Goal: Information Seeking & Learning: Learn about a topic

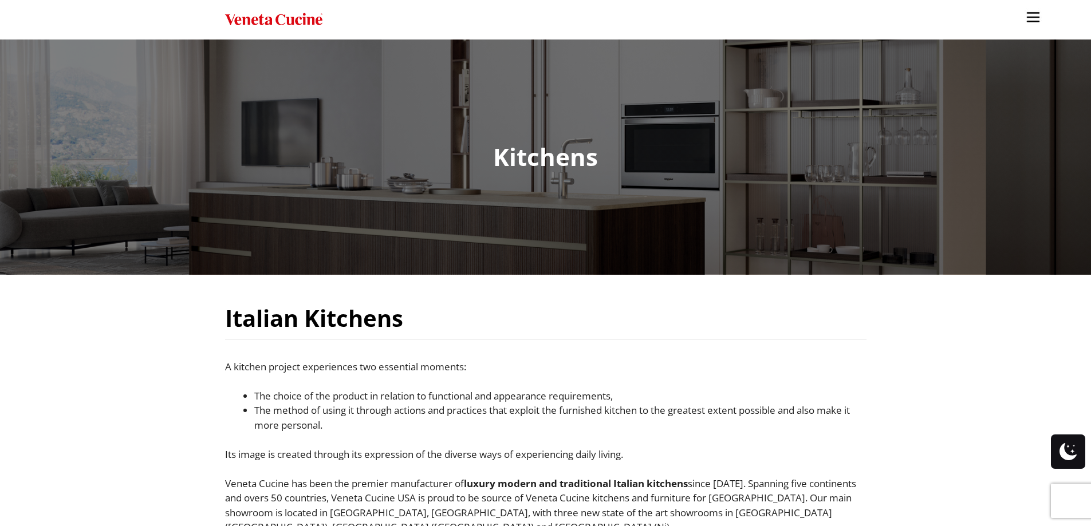
click at [297, 18] on img "Site" at bounding box center [273, 19] width 97 height 17
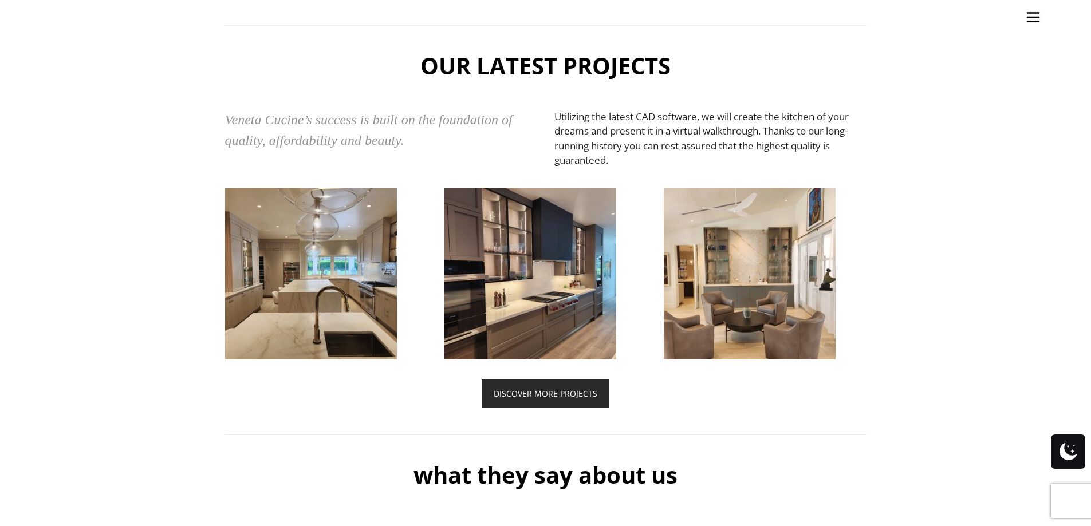
scroll to position [2807, 0]
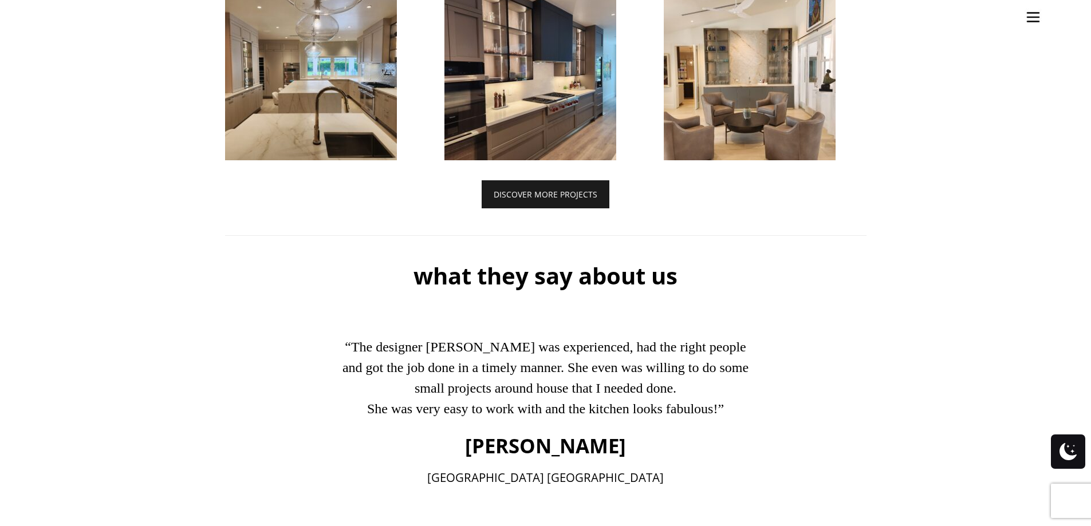
click at [557, 209] on link "DISCOVER MORE PROJECTS" at bounding box center [546, 194] width 128 height 28
click at [531, 209] on link "DISCOVER MORE PROJECTS" at bounding box center [546, 194] width 128 height 28
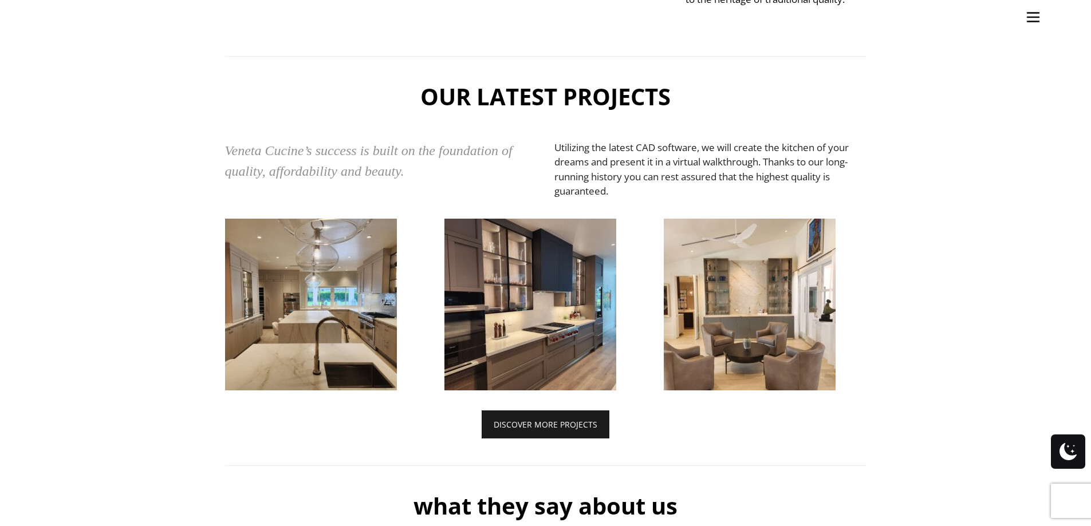
scroll to position [2463, 0]
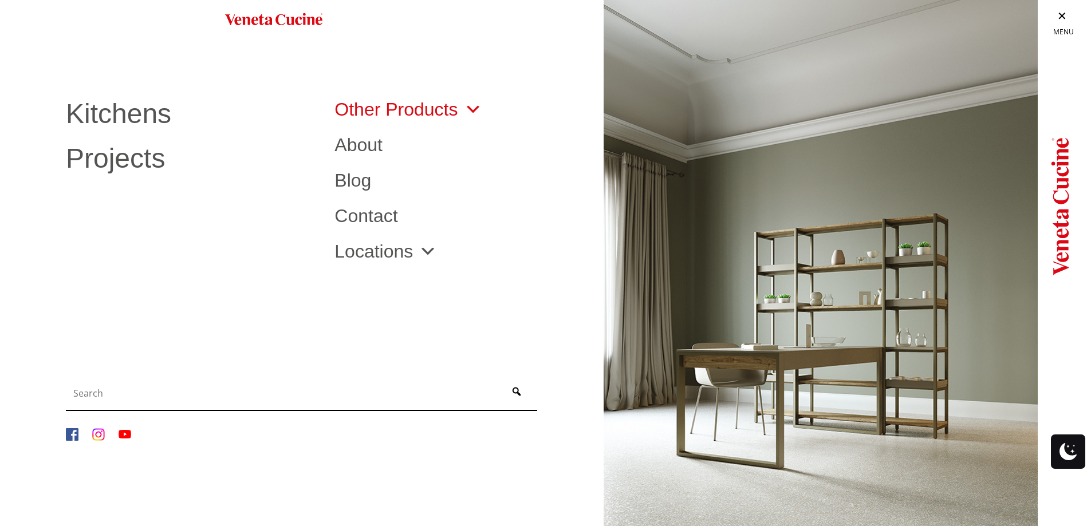
click at [397, 113] on link "Other Products" at bounding box center [408, 109] width 147 height 18
click at [471, 108] on span "Site" at bounding box center [470, 109] width 24 height 18
click at [471, 112] on span "Site" at bounding box center [470, 109] width 24 height 18
click at [419, 249] on span "Site" at bounding box center [425, 251] width 24 height 18
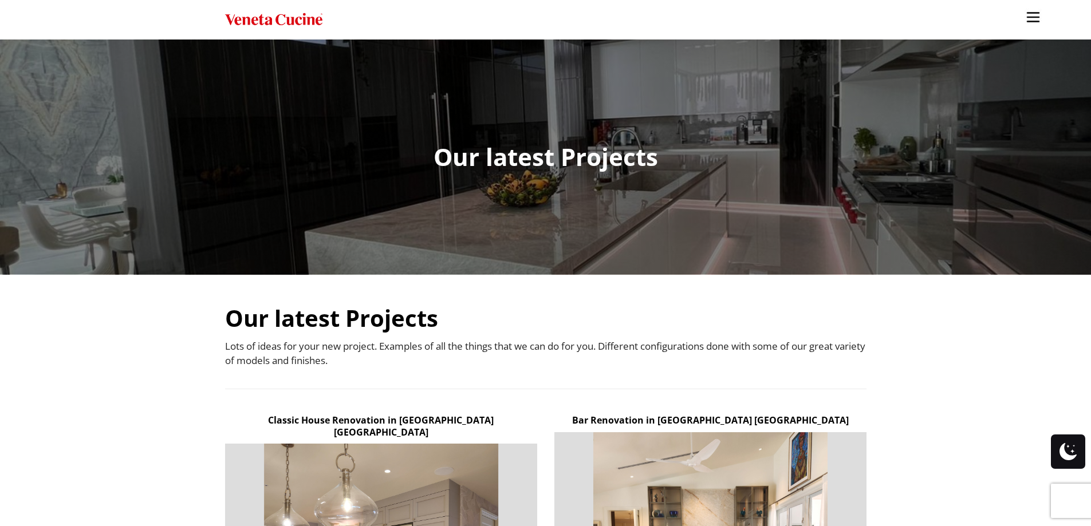
click at [1031, 18] on img "Site" at bounding box center [1033, 17] width 17 height 17
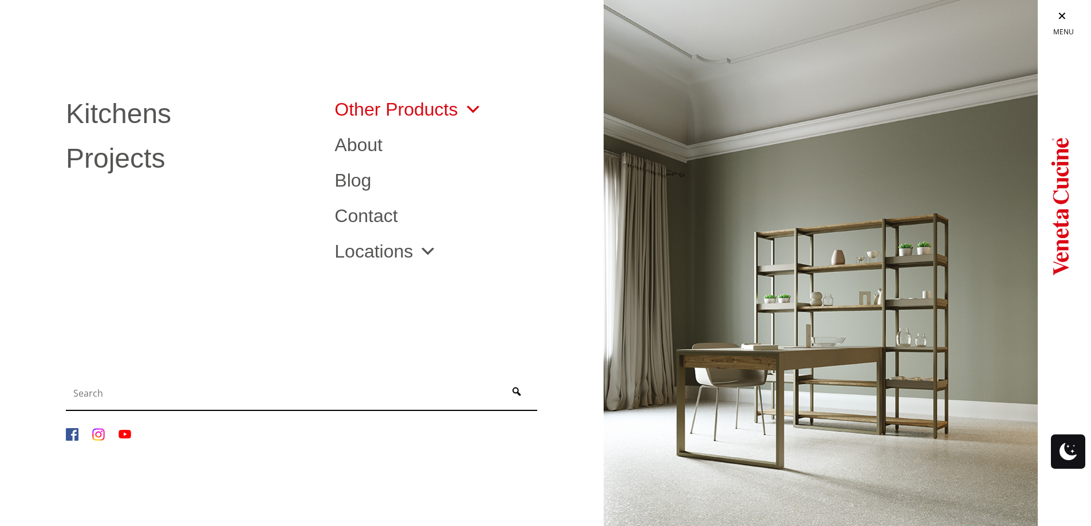
click at [451, 107] on link "Other Products" at bounding box center [408, 109] width 147 height 18
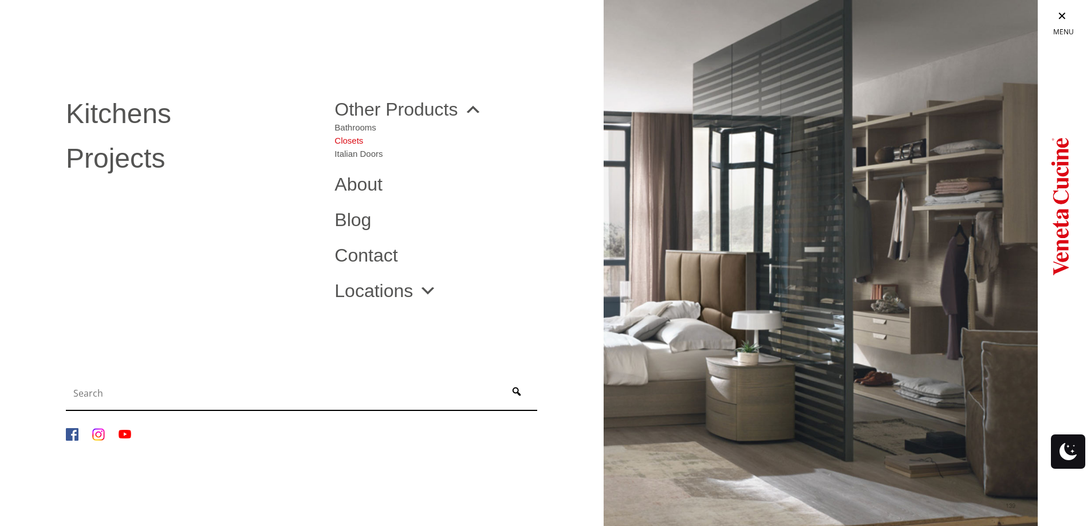
click at [360, 143] on link "Closets" at bounding box center [359, 138] width 48 height 13
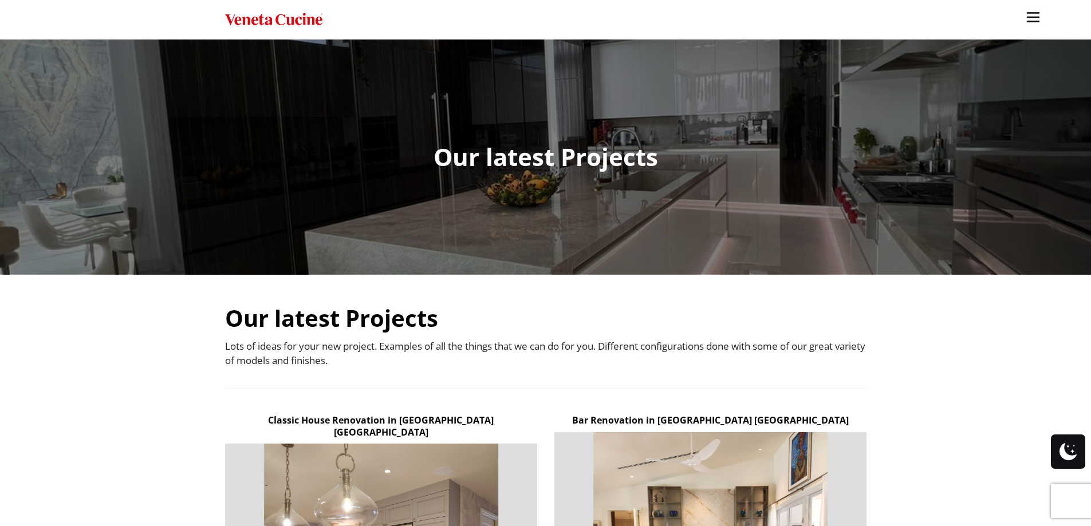
click at [1036, 15] on img "Site" at bounding box center [1033, 17] width 17 height 17
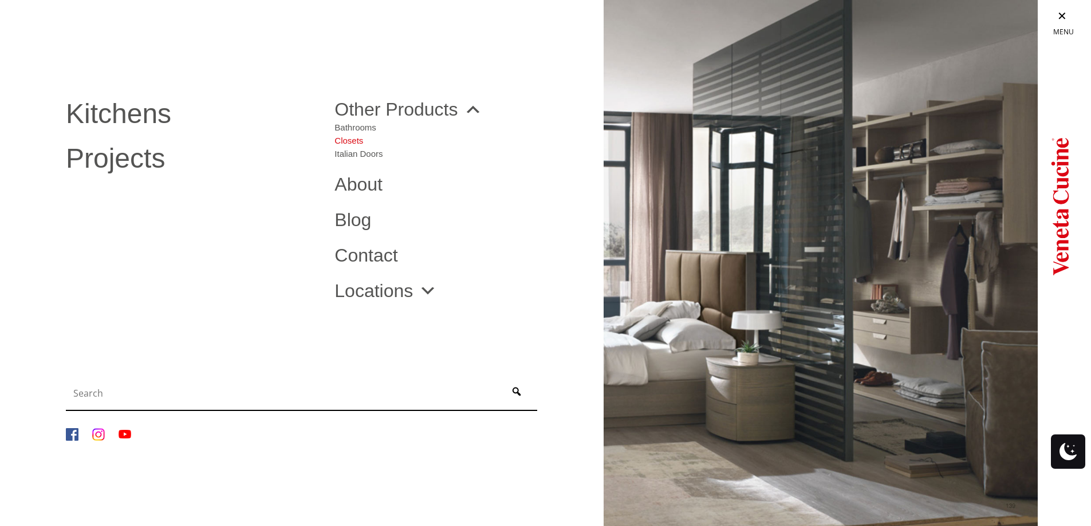
click at [366, 140] on link "Closets" at bounding box center [359, 138] width 48 height 13
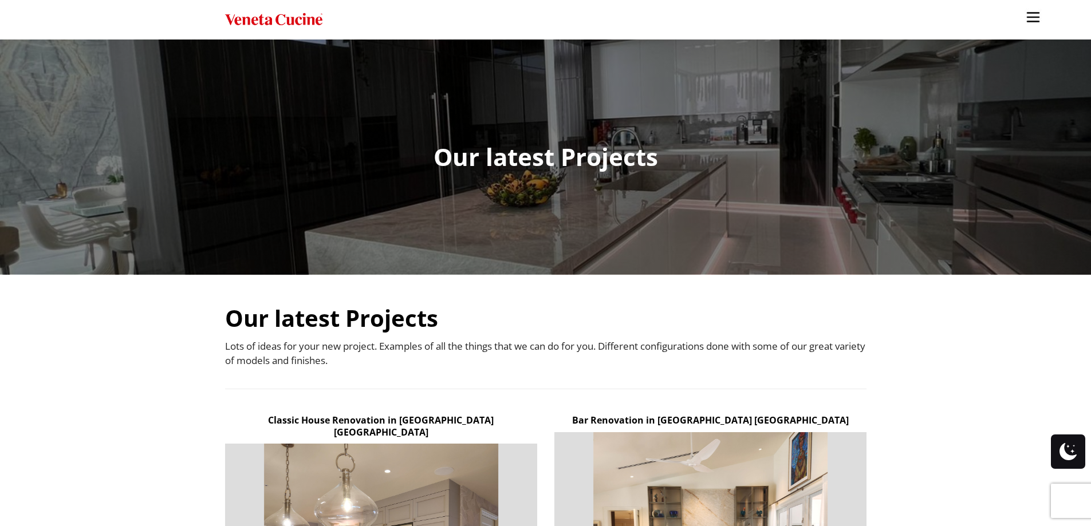
click at [1036, 20] on img "Site" at bounding box center [1033, 17] width 17 height 17
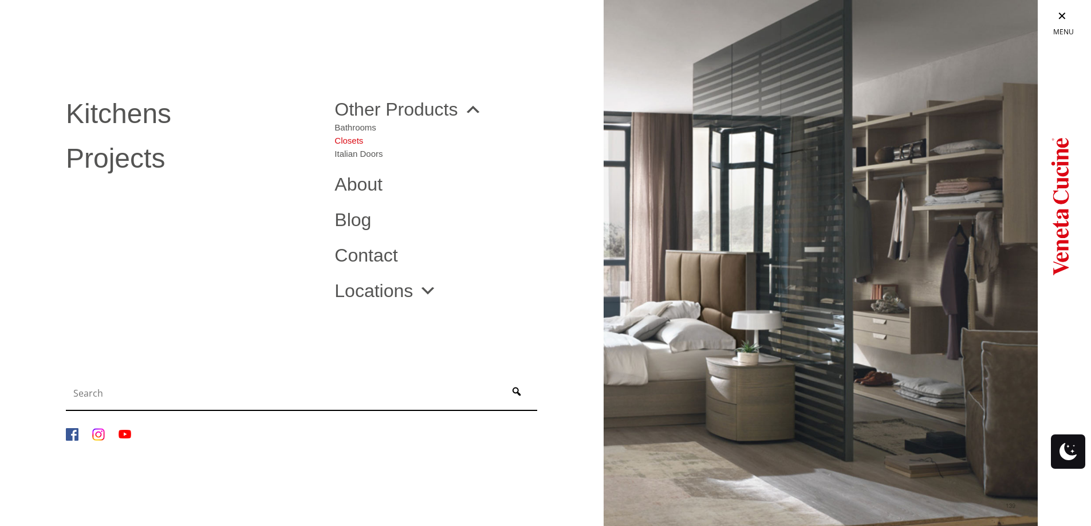
click at [360, 142] on link "Closets" at bounding box center [359, 138] width 48 height 13
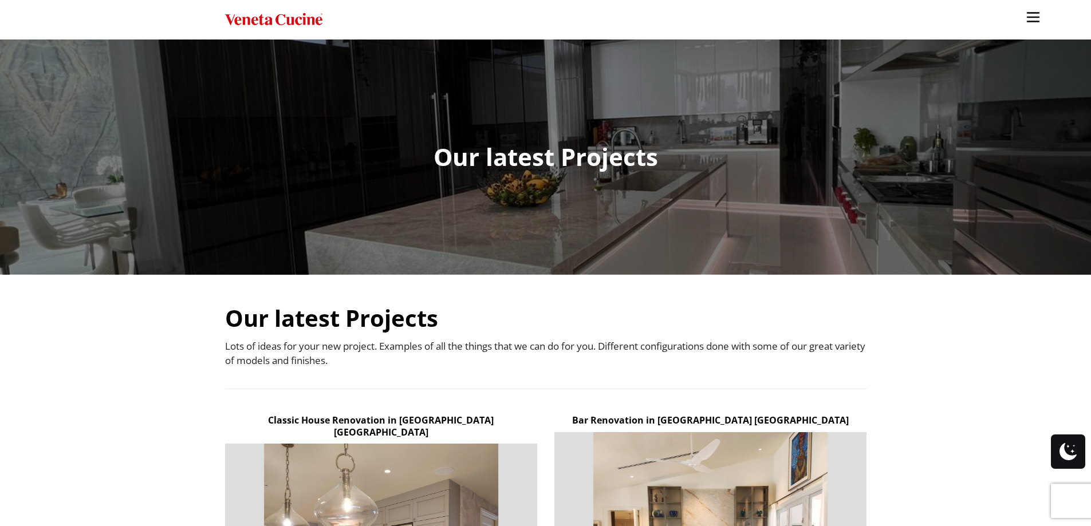
click at [1035, 11] on img "Site" at bounding box center [1033, 17] width 17 height 17
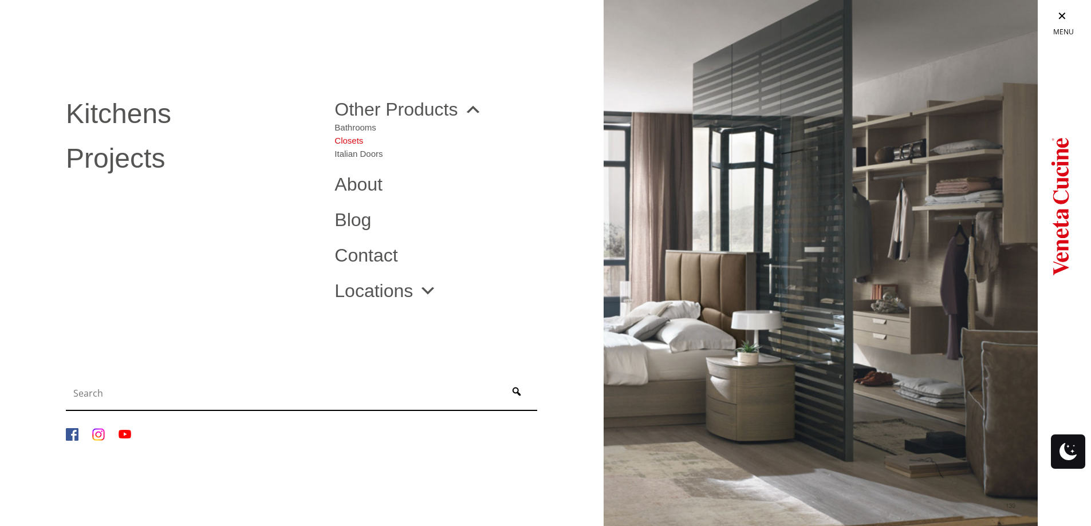
click at [355, 140] on link "Closets" at bounding box center [359, 138] width 48 height 13
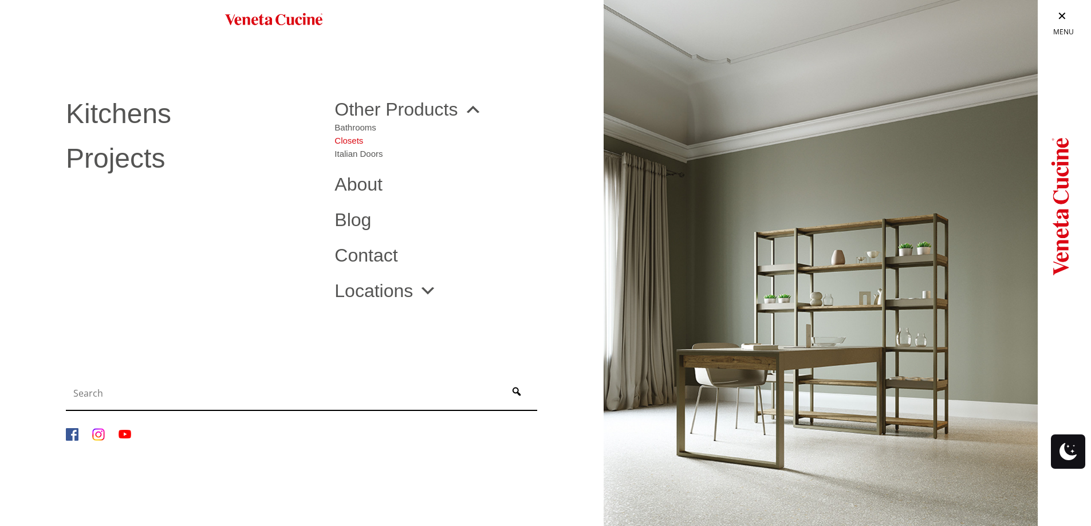
click at [357, 141] on link "Closets" at bounding box center [359, 138] width 48 height 13
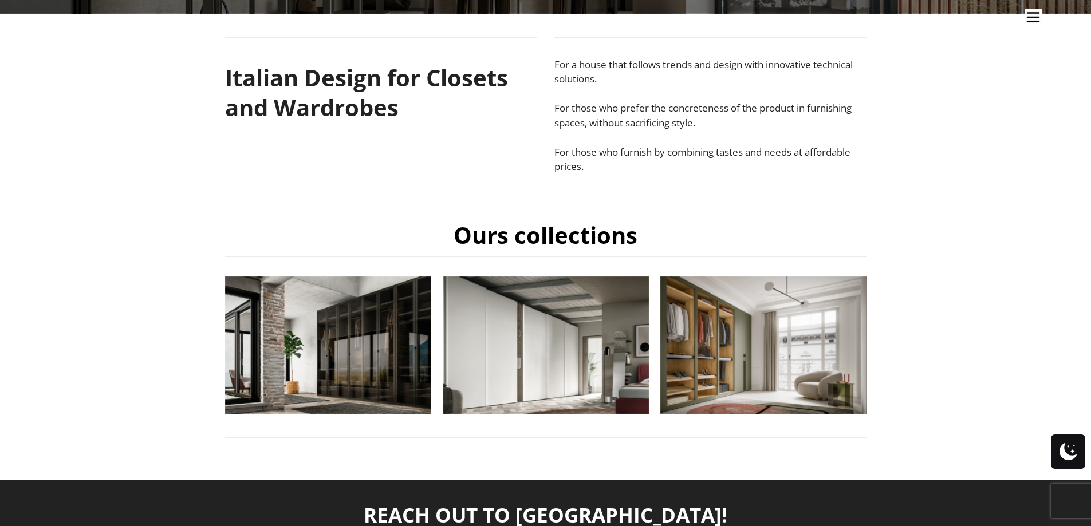
scroll to position [286, 0]
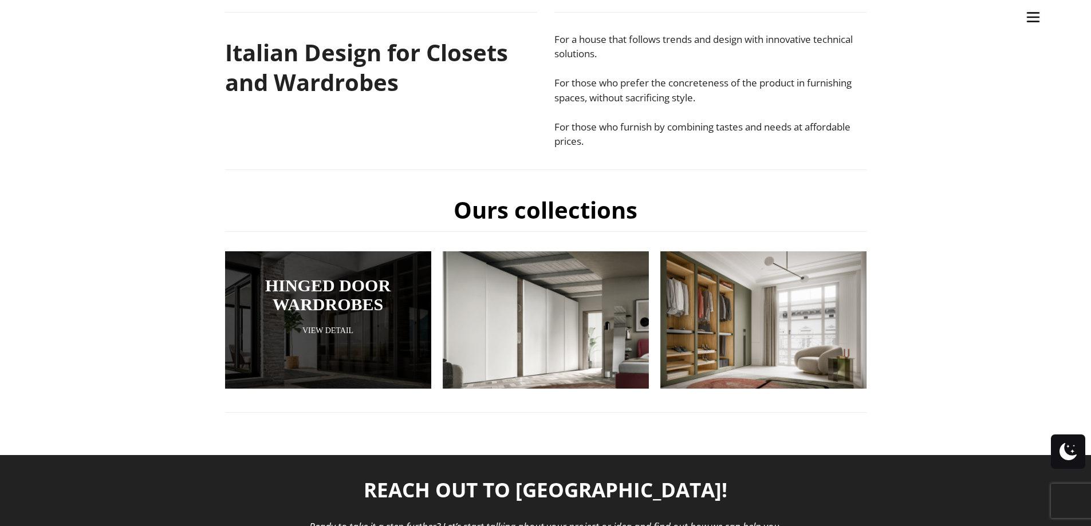
click at [372, 330] on link "View Detail" at bounding box center [328, 330] width 149 height 11
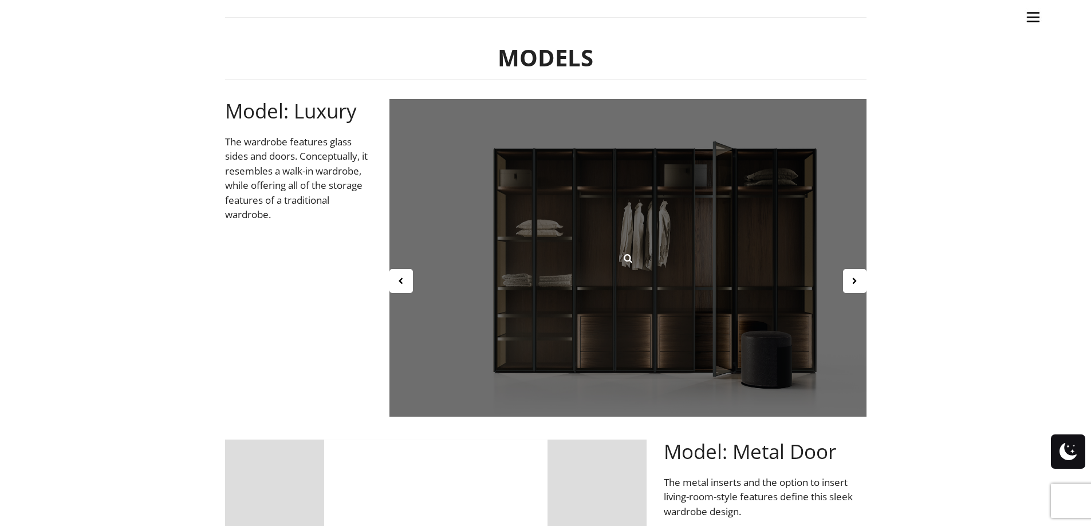
scroll to position [458, 0]
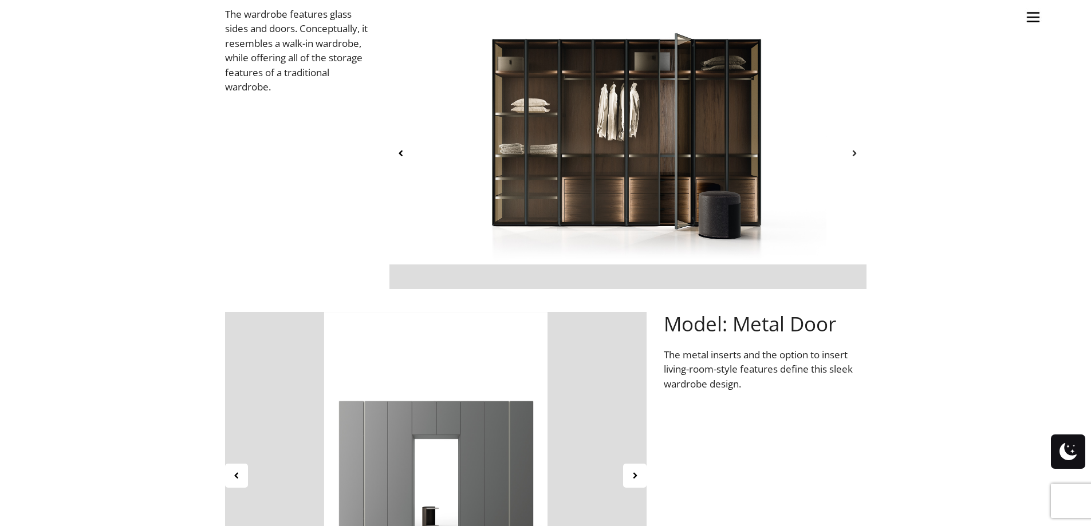
click at [852, 155] on icon at bounding box center [855, 153] width 10 height 10
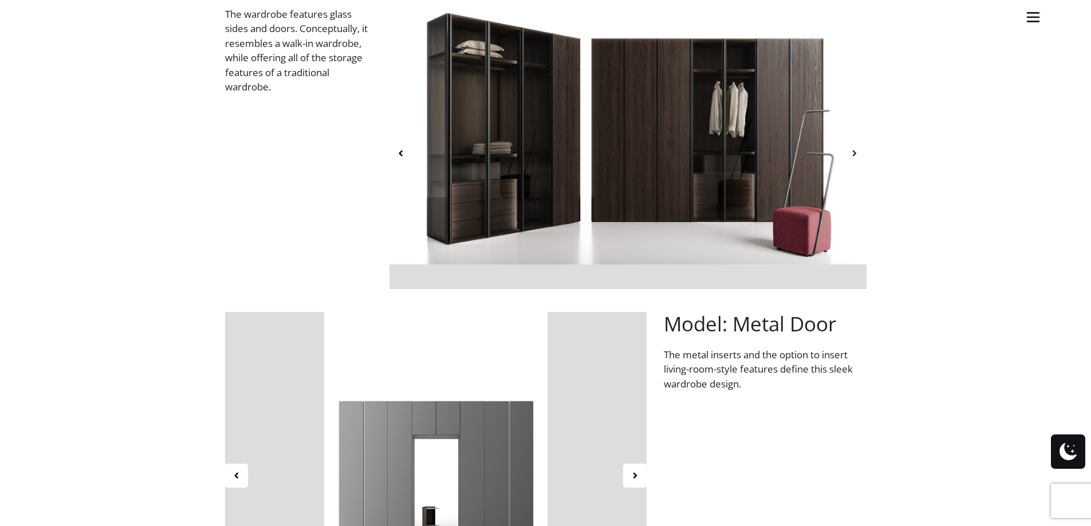
click at [854, 155] on icon at bounding box center [855, 153] width 10 height 10
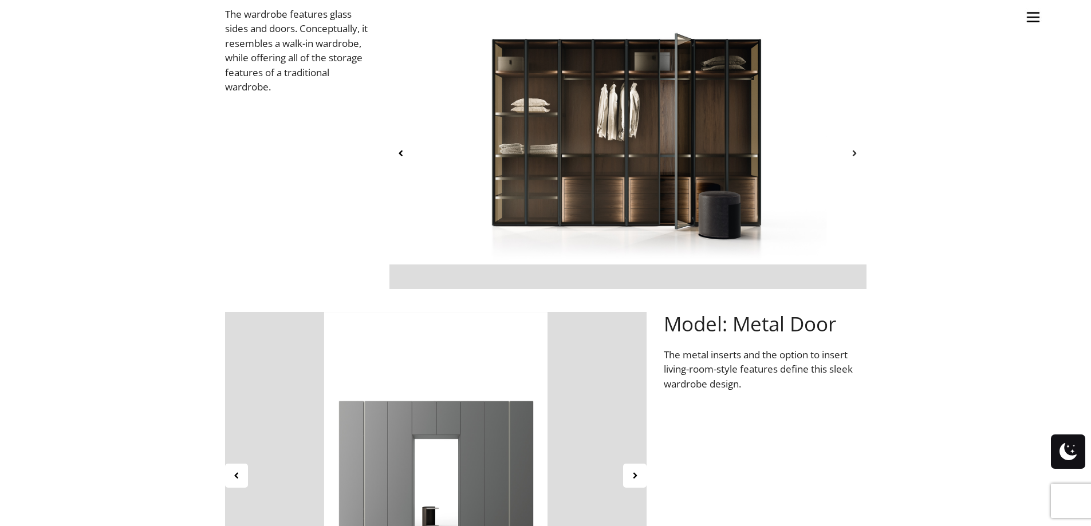
click at [854, 155] on icon at bounding box center [855, 153] width 10 height 10
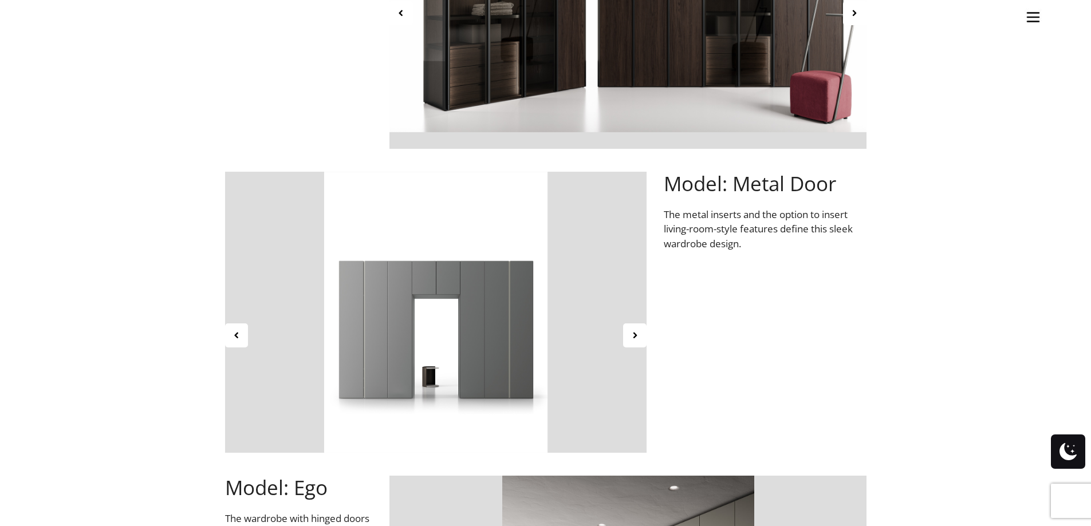
scroll to position [630, 0]
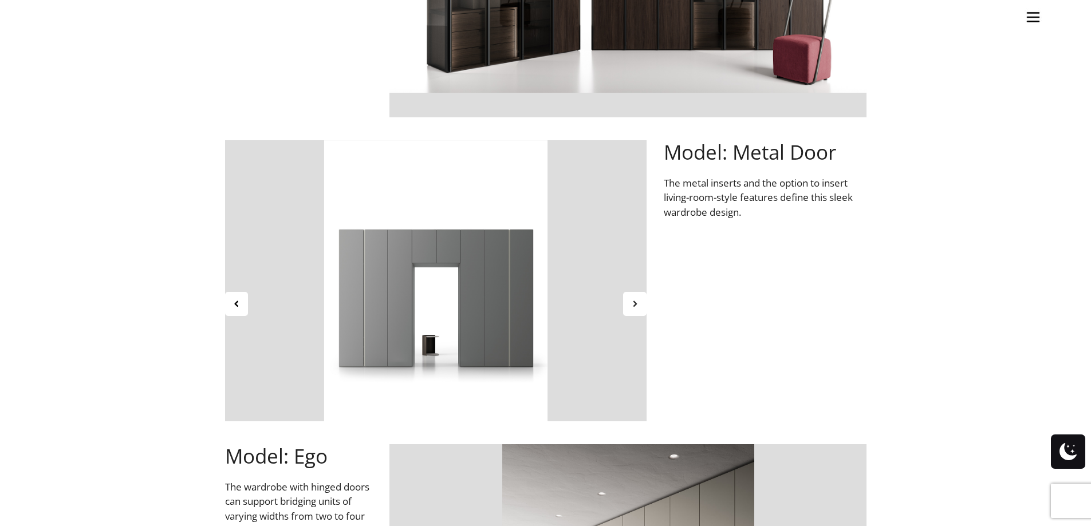
click at [632, 309] on div at bounding box center [634, 304] width 23 height 24
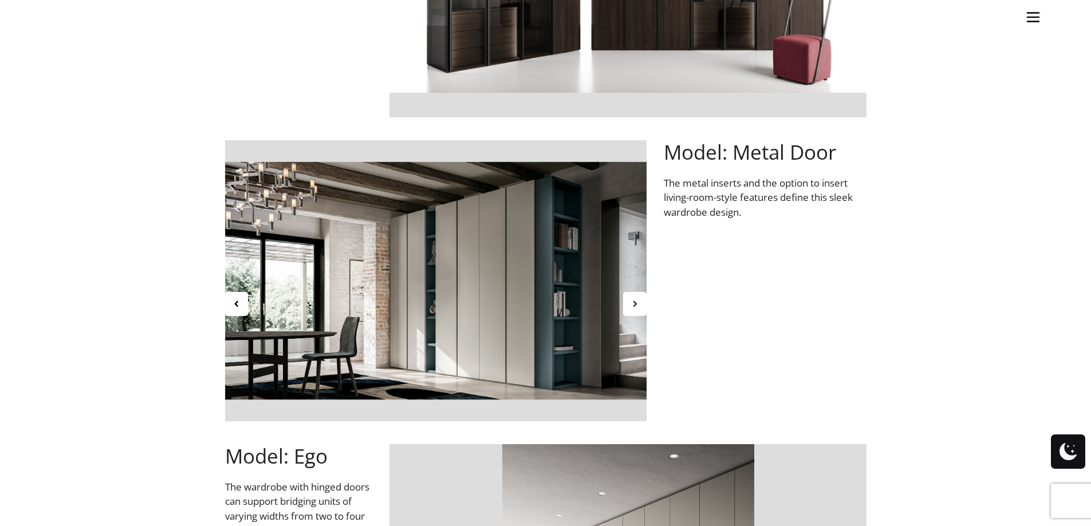
click at [632, 309] on div at bounding box center [634, 304] width 23 height 24
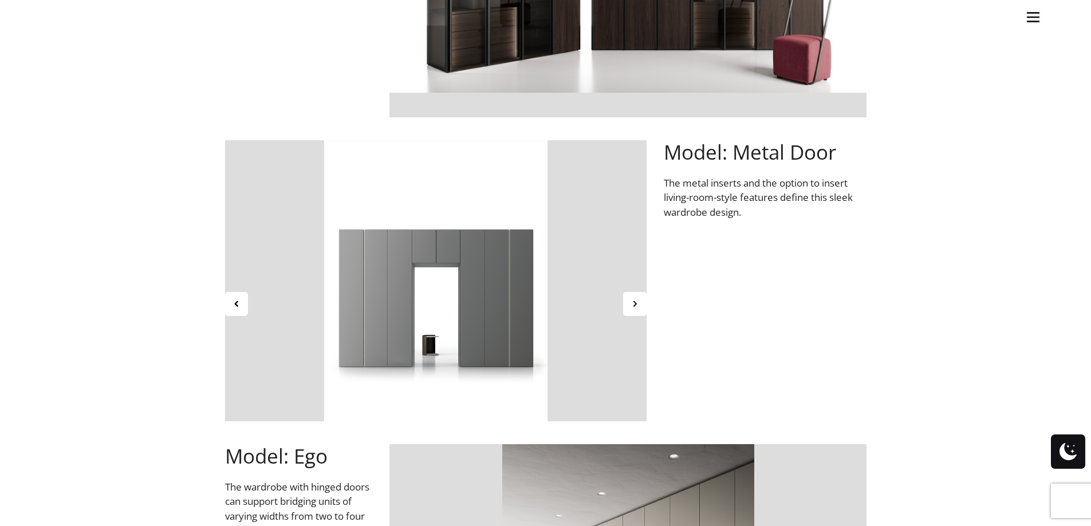
click at [632, 309] on div at bounding box center [634, 304] width 23 height 24
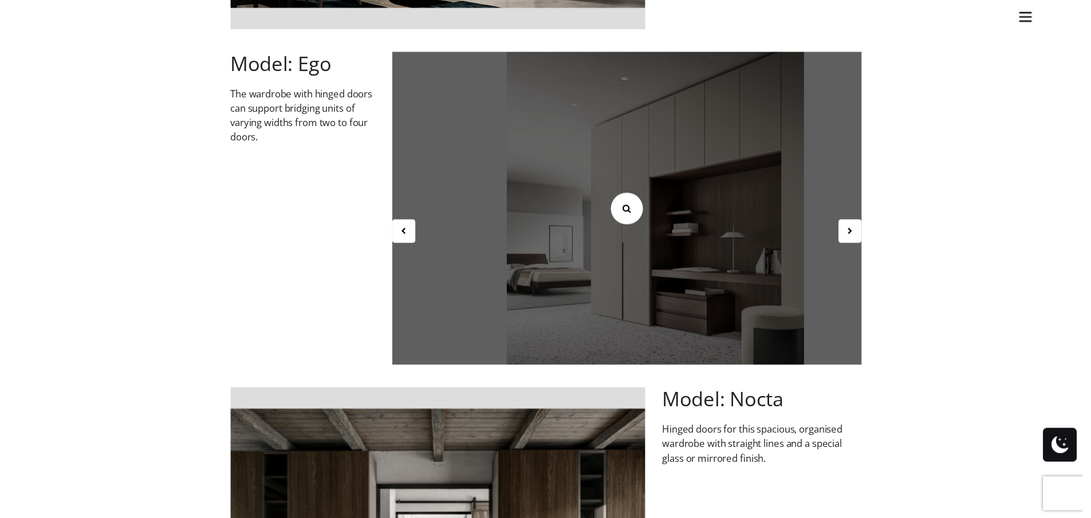
scroll to position [1031, 0]
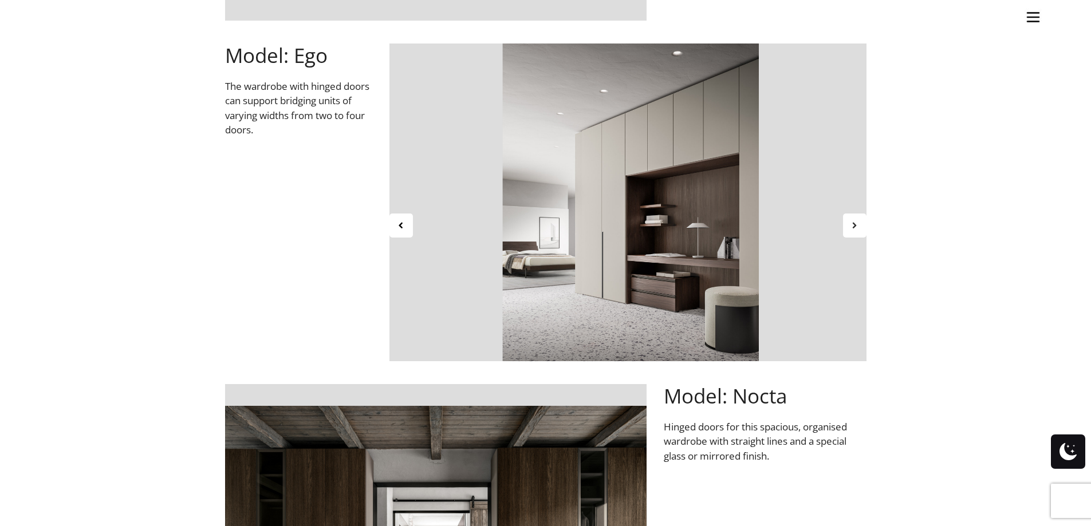
click at [854, 227] on icon at bounding box center [855, 226] width 10 height 10
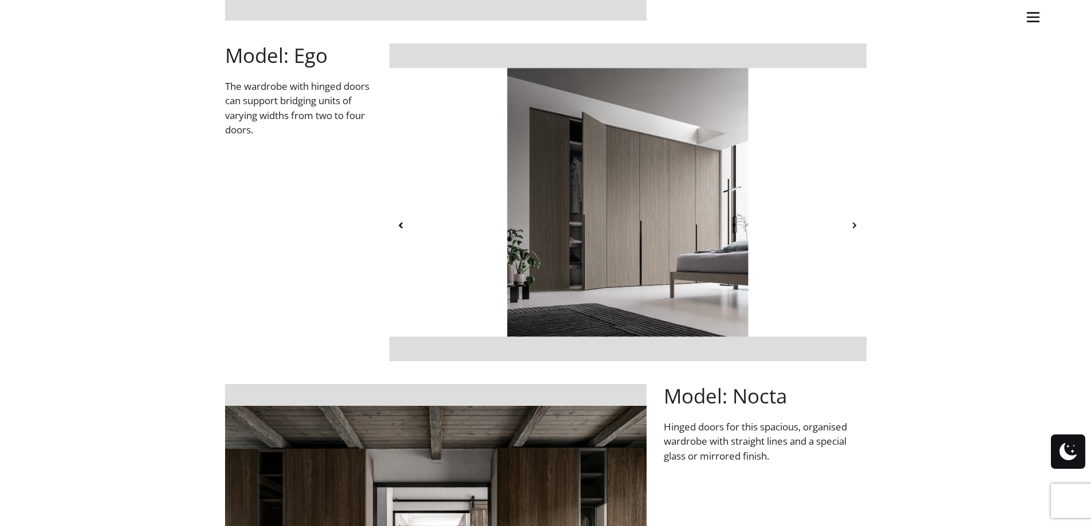
click at [854, 227] on icon at bounding box center [855, 226] width 10 height 10
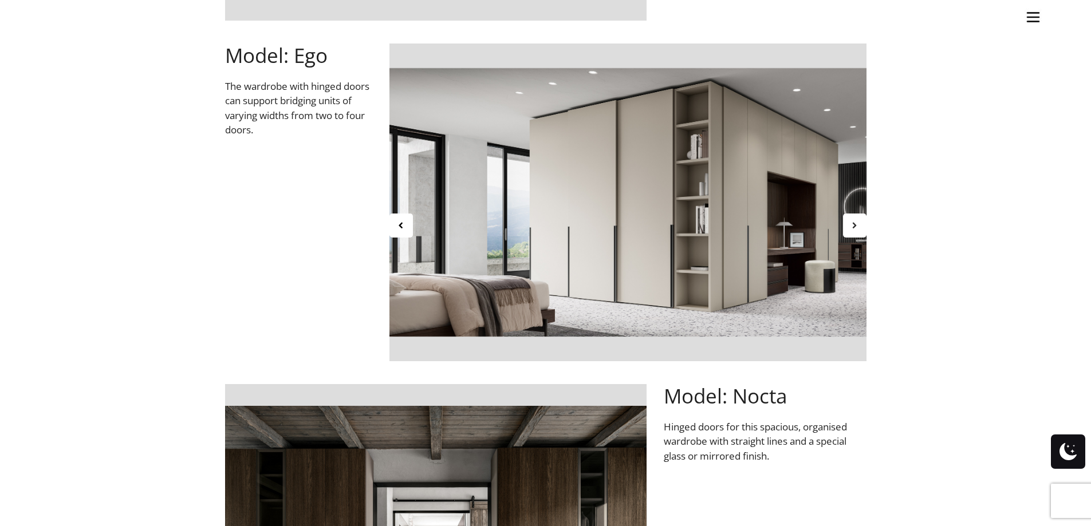
click at [854, 227] on icon at bounding box center [855, 226] width 10 height 10
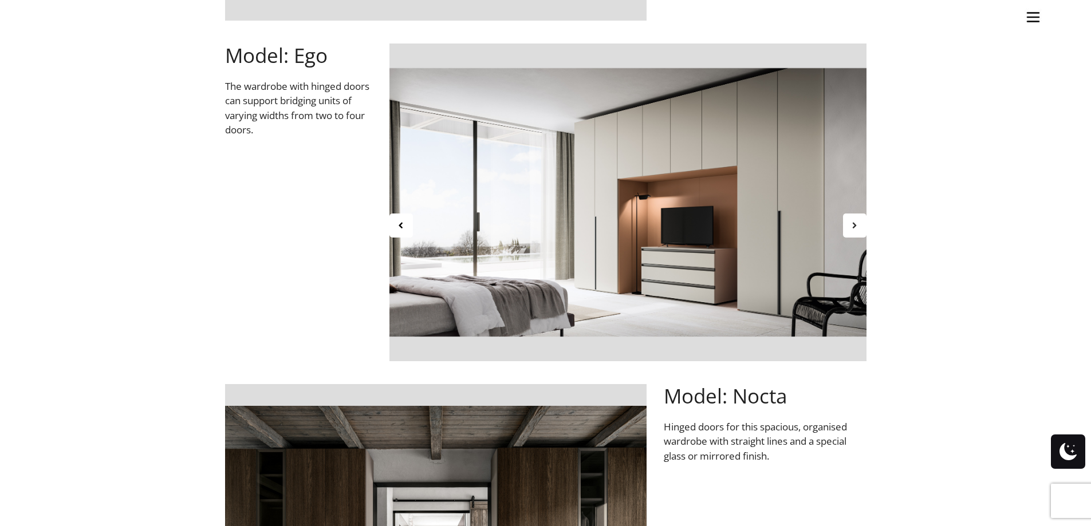
click at [854, 227] on icon at bounding box center [855, 226] width 10 height 10
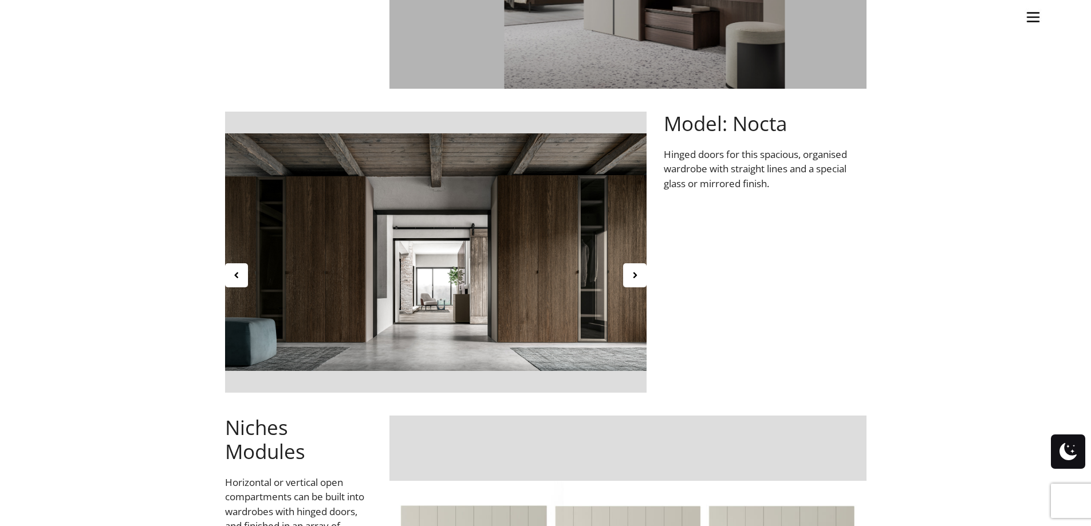
scroll to position [1318, 0]
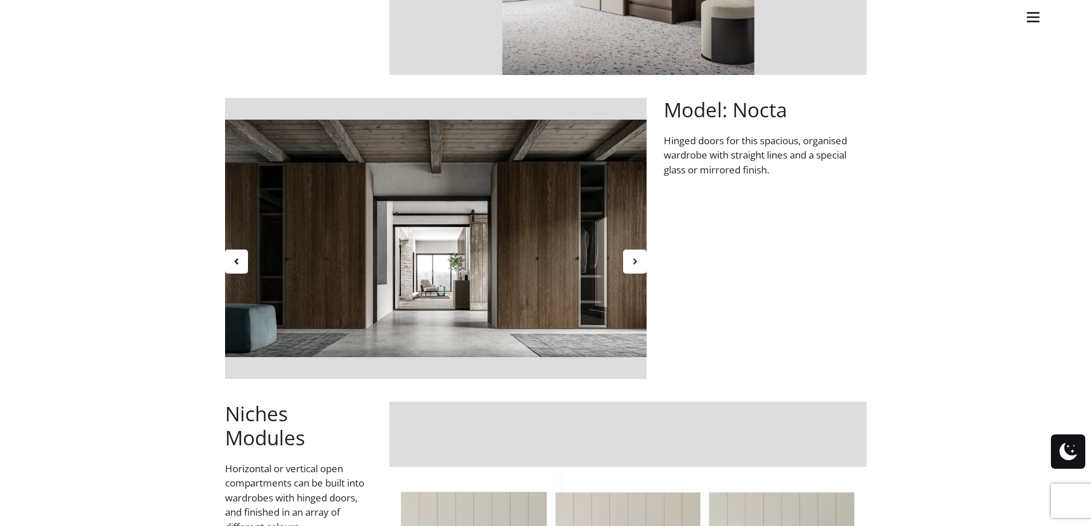
click at [634, 255] on div at bounding box center [634, 262] width 23 height 24
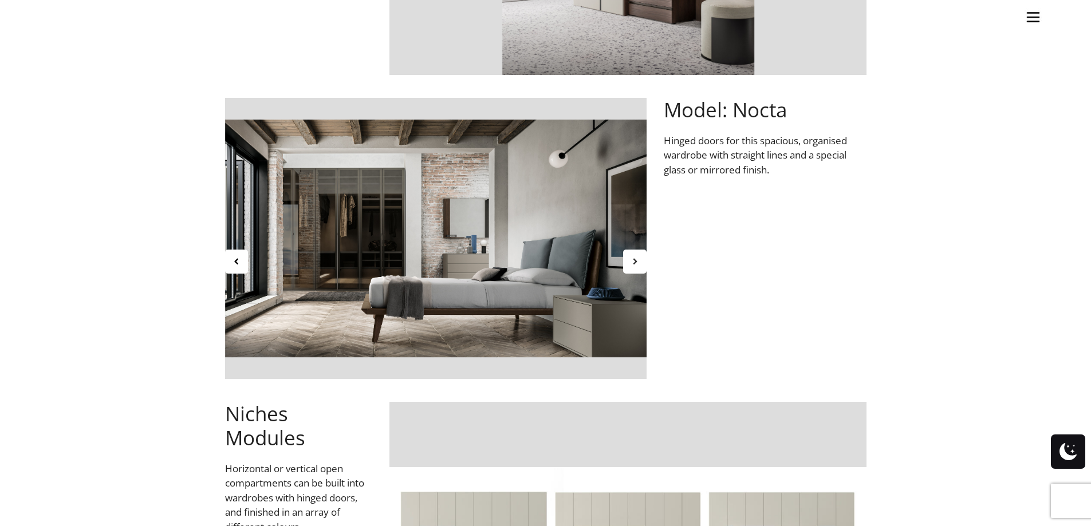
click at [634, 255] on div at bounding box center [634, 262] width 23 height 24
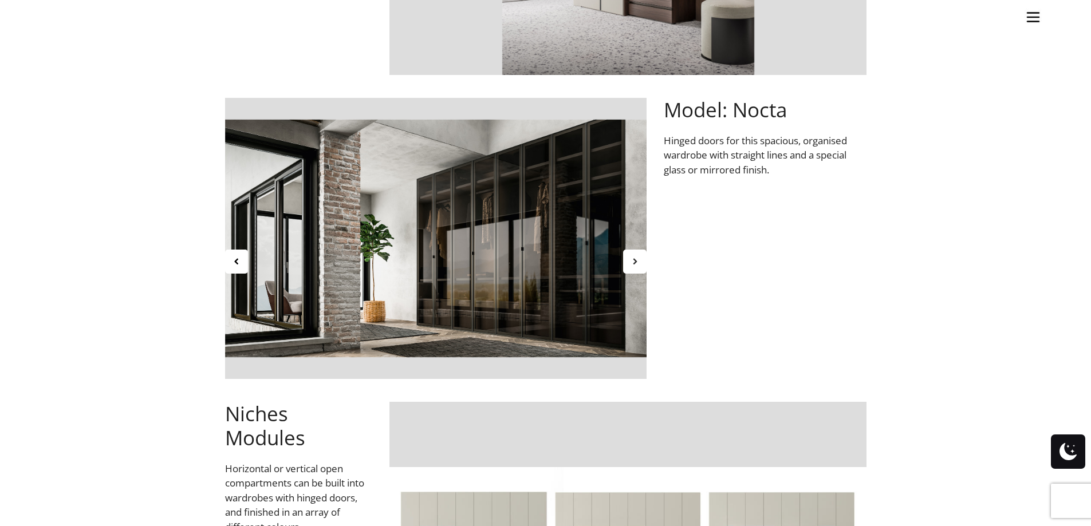
click at [634, 255] on div at bounding box center [634, 262] width 23 height 24
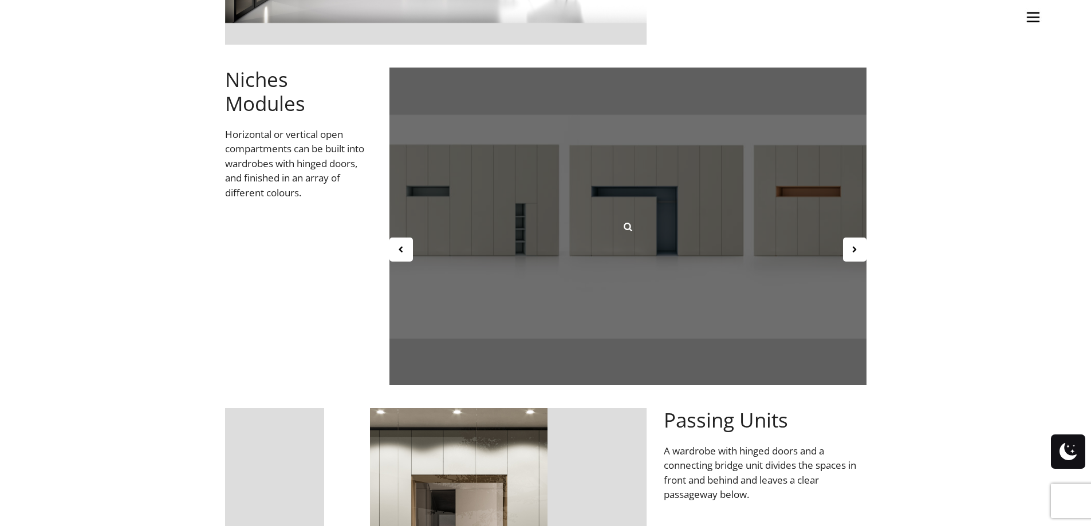
scroll to position [1661, 0]
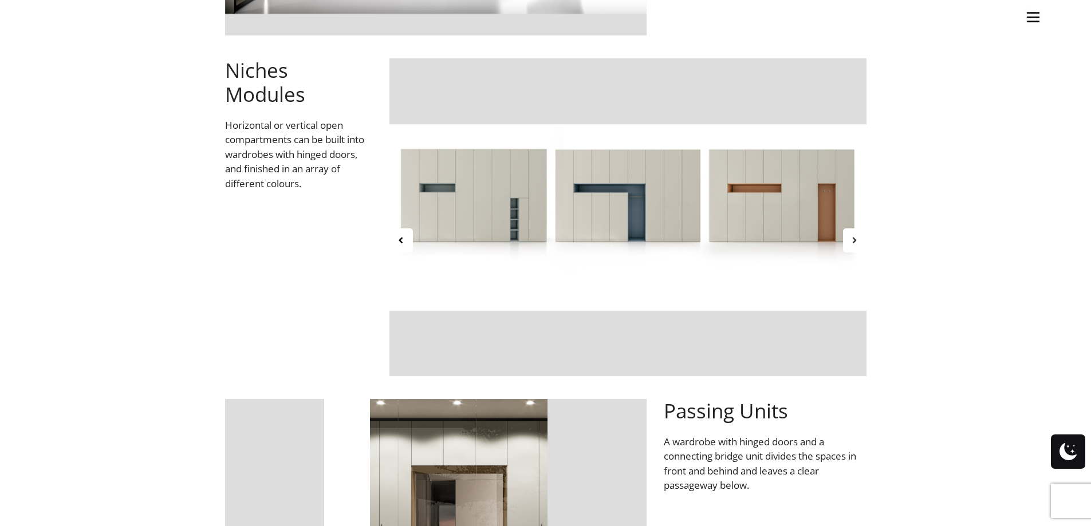
click at [850, 247] on div at bounding box center [854, 241] width 23 height 24
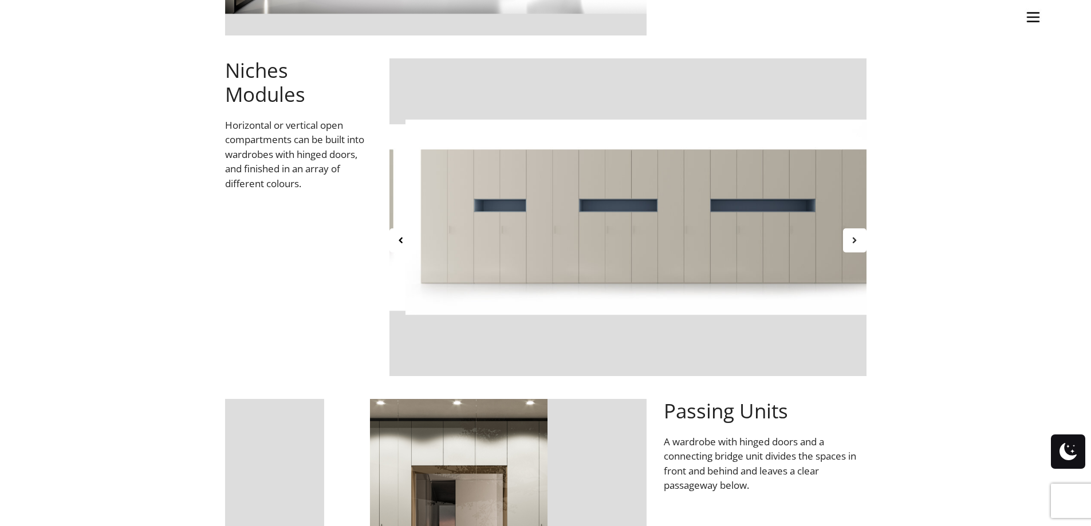
click at [850, 247] on div at bounding box center [854, 241] width 23 height 24
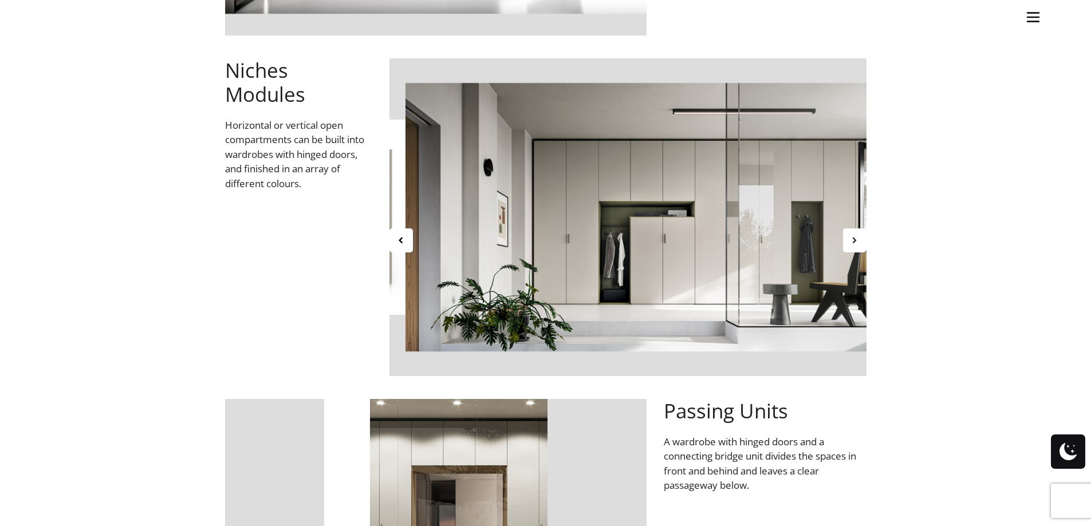
click at [850, 247] on div at bounding box center [854, 241] width 23 height 24
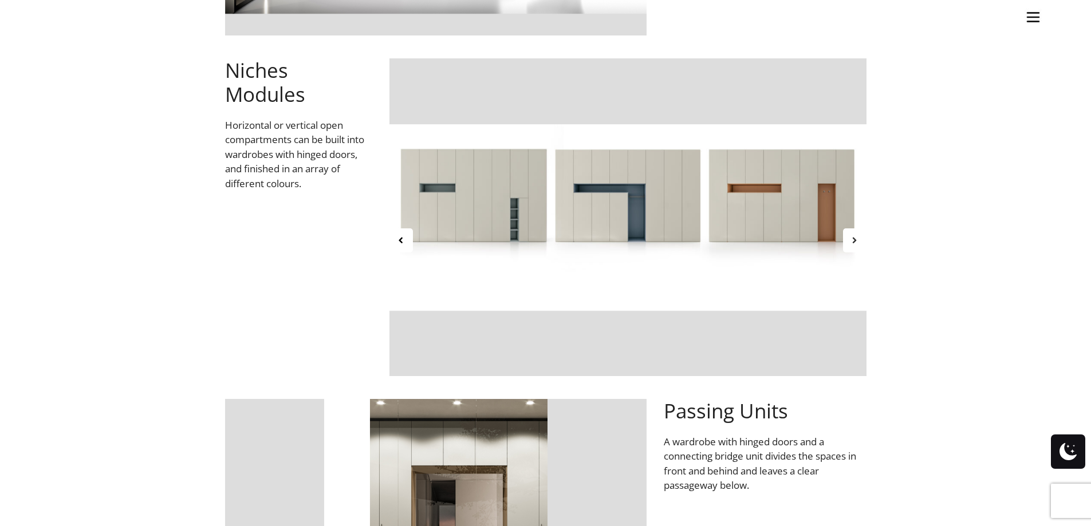
click at [850, 247] on div at bounding box center [854, 241] width 23 height 24
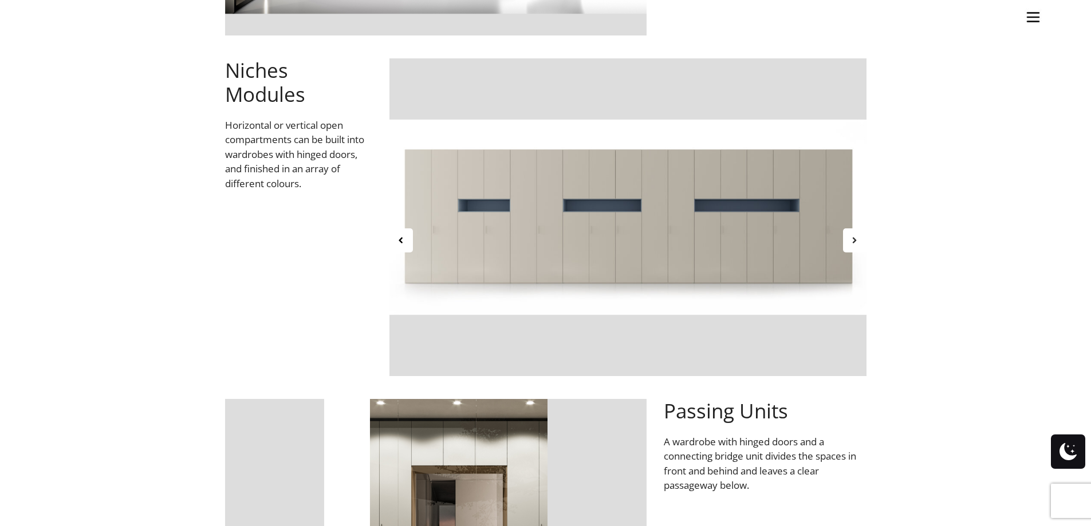
click at [850, 247] on div at bounding box center [854, 241] width 23 height 24
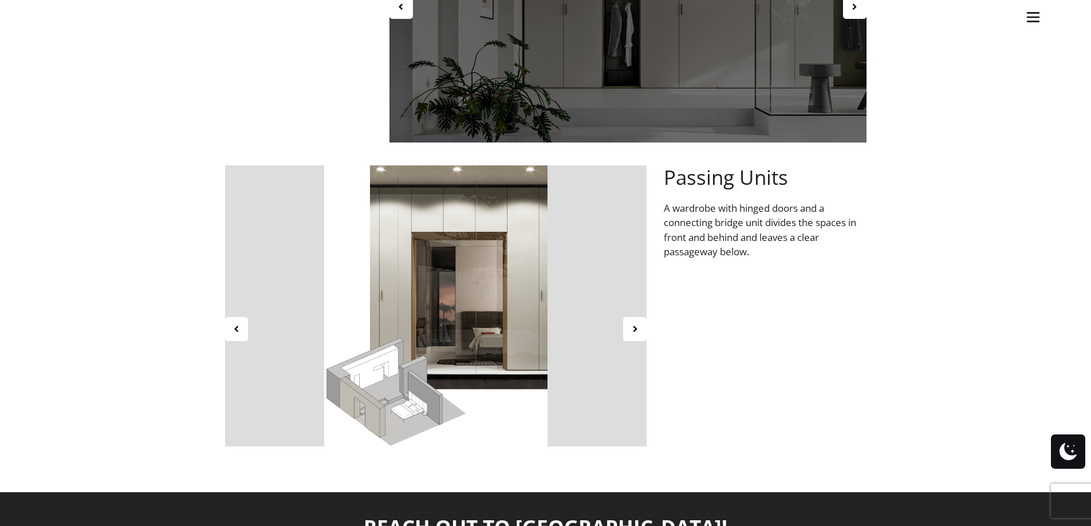
scroll to position [1948, 0]
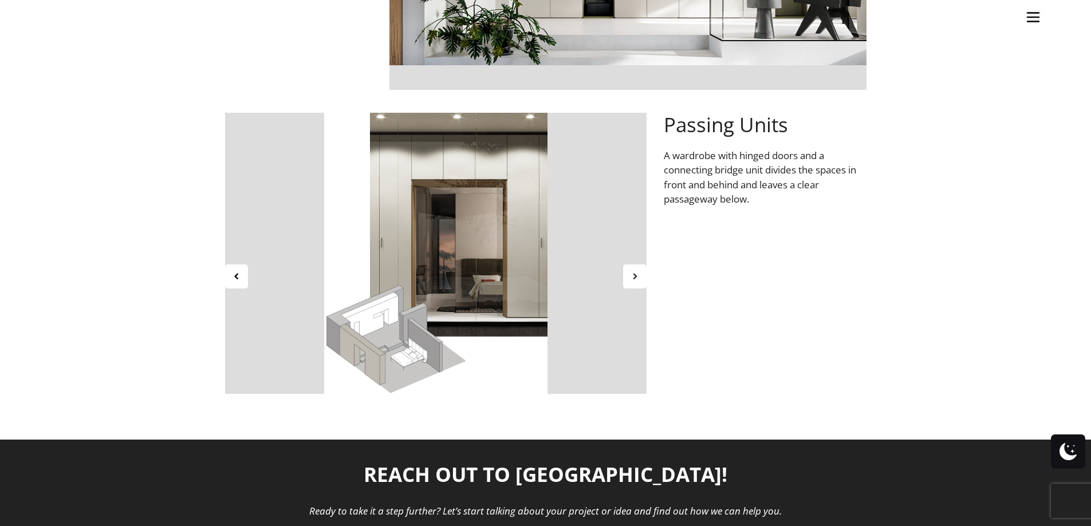
click at [638, 277] on icon at bounding box center [635, 277] width 10 height 10
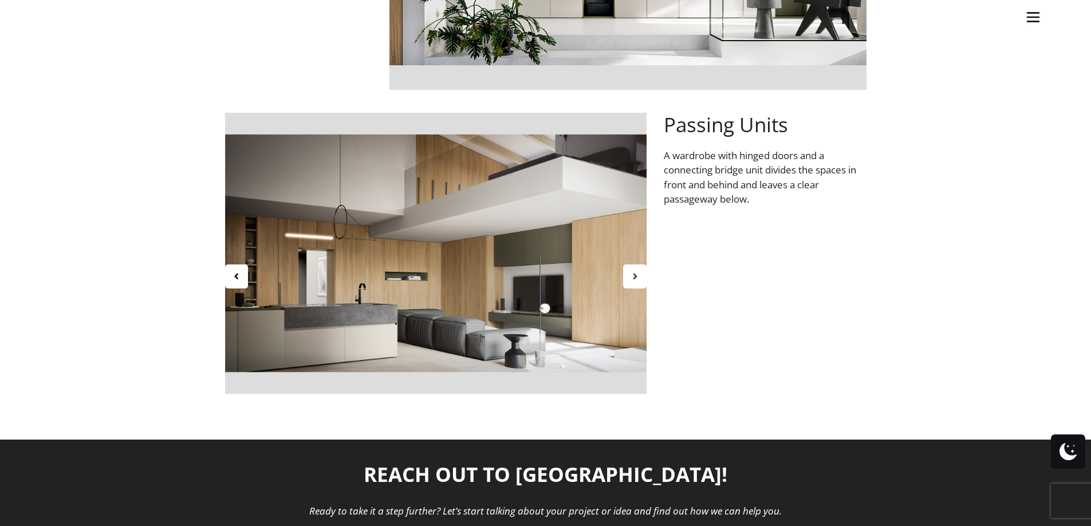
click at [638, 277] on icon at bounding box center [635, 277] width 10 height 10
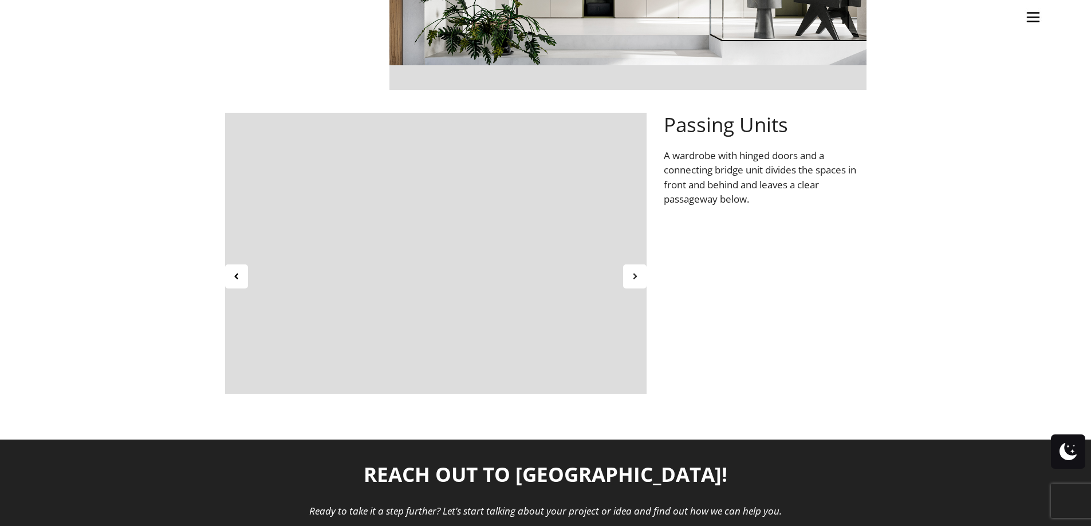
click at [638, 277] on icon at bounding box center [635, 277] width 10 height 10
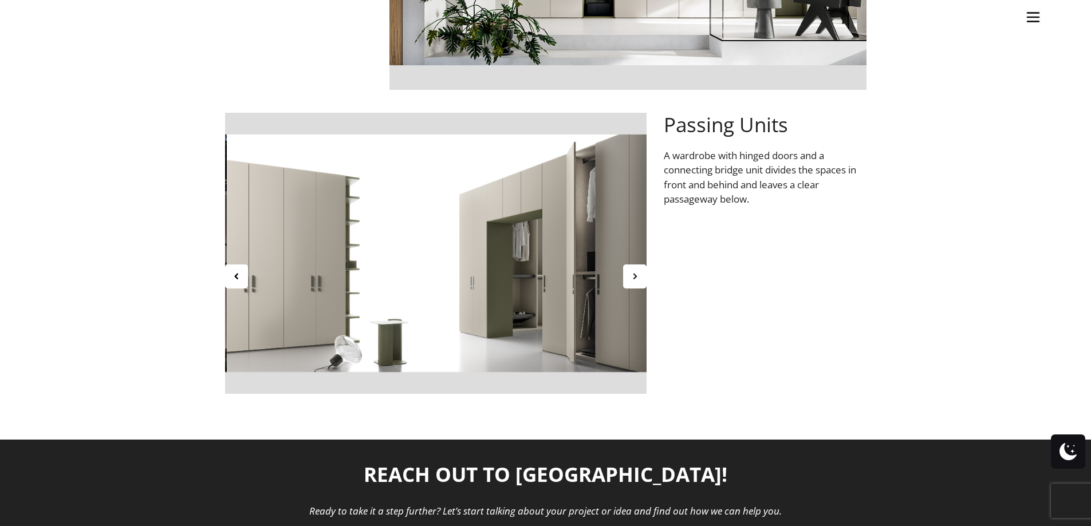
click at [638, 277] on icon at bounding box center [635, 277] width 10 height 10
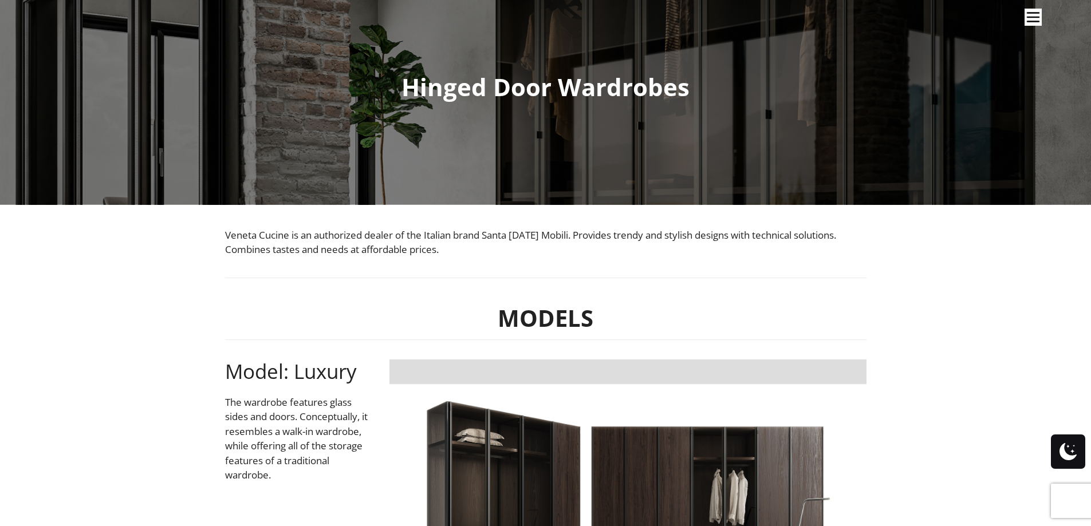
scroll to position [0, 0]
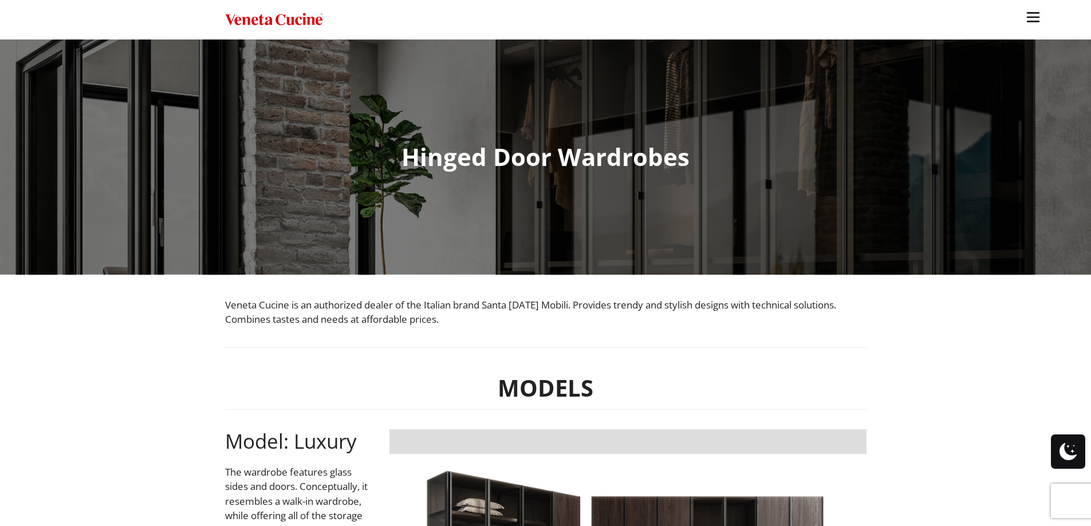
click at [301, 13] on img "Site" at bounding box center [273, 19] width 97 height 17
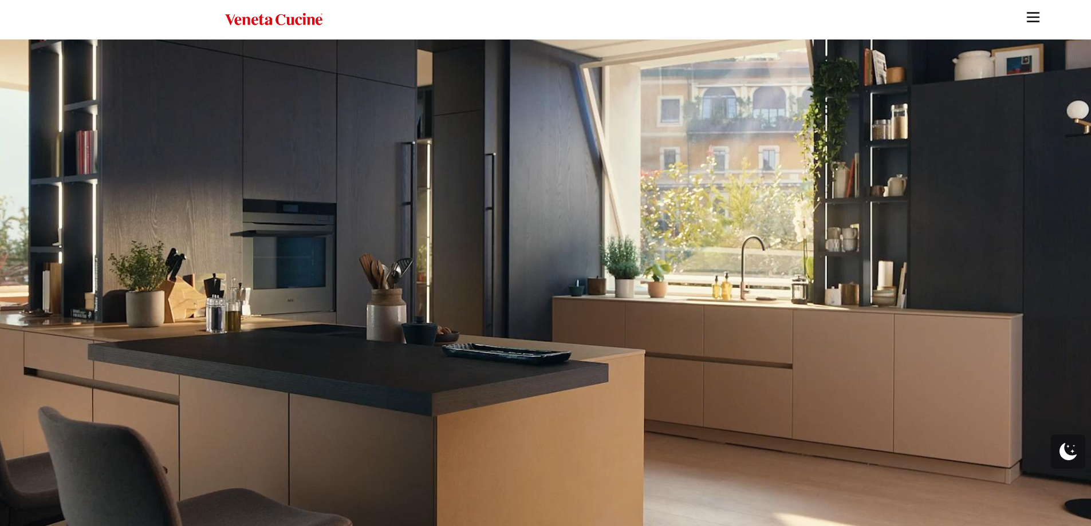
click at [1030, 14] on img "Site" at bounding box center [1033, 17] width 17 height 17
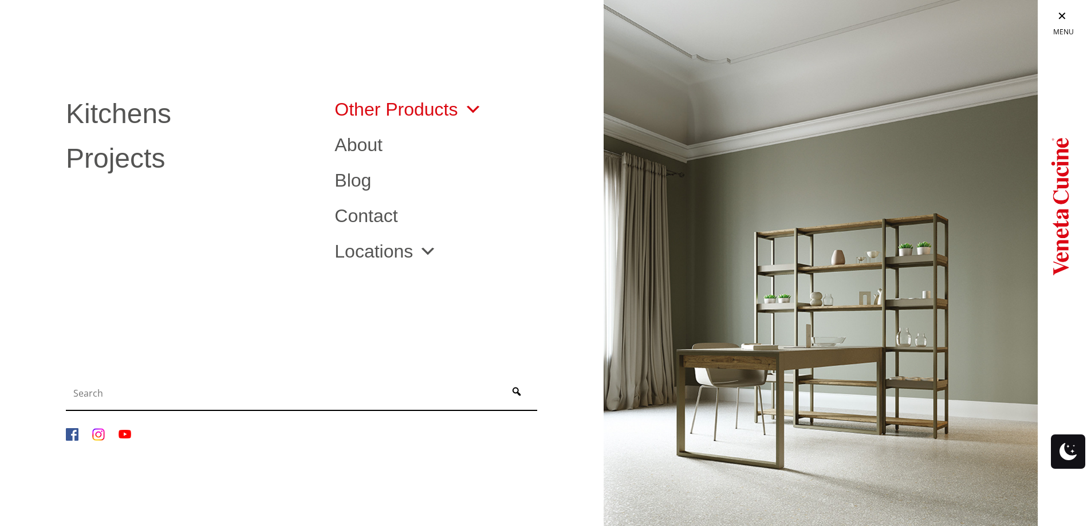
click at [433, 107] on link "Other Products" at bounding box center [408, 109] width 147 height 18
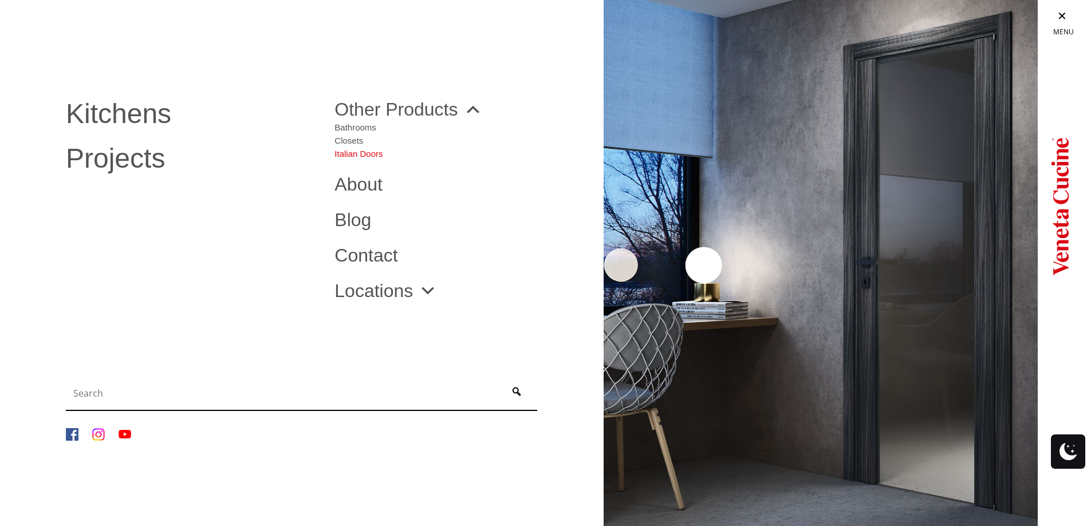
click at [362, 149] on link "Italian Doors" at bounding box center [359, 151] width 48 height 13
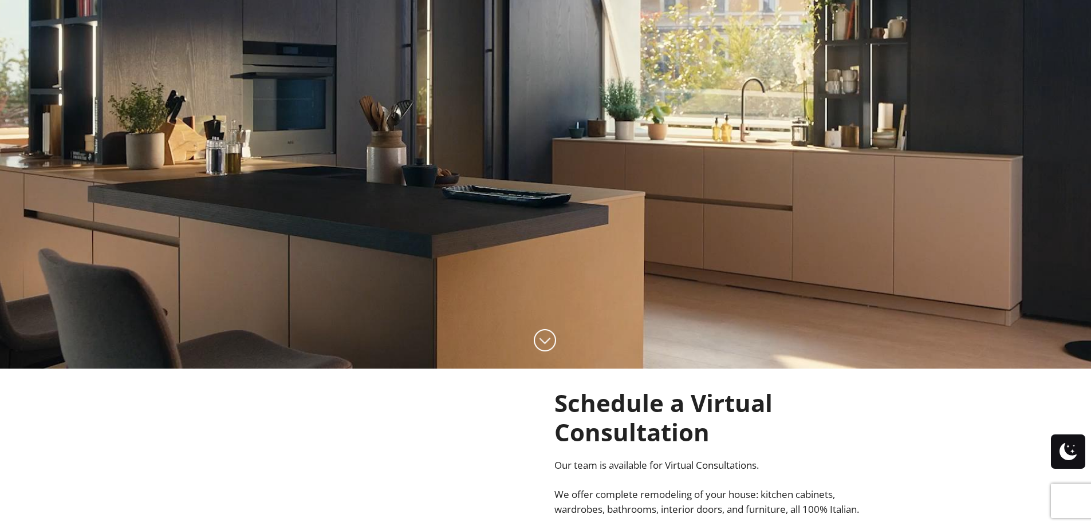
scroll to position [229, 0]
